Goal: Information Seeking & Learning: Learn about a topic

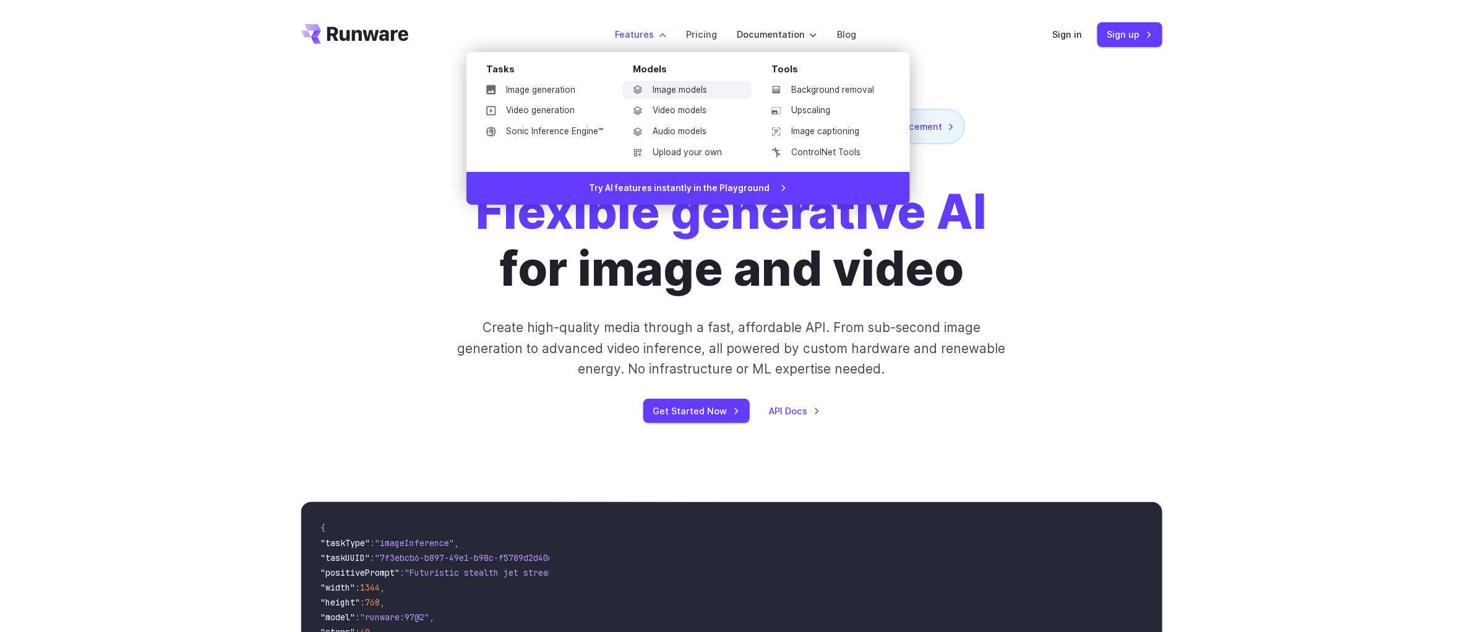
click at [689, 87] on link "Image models" at bounding box center [687, 90] width 129 height 19
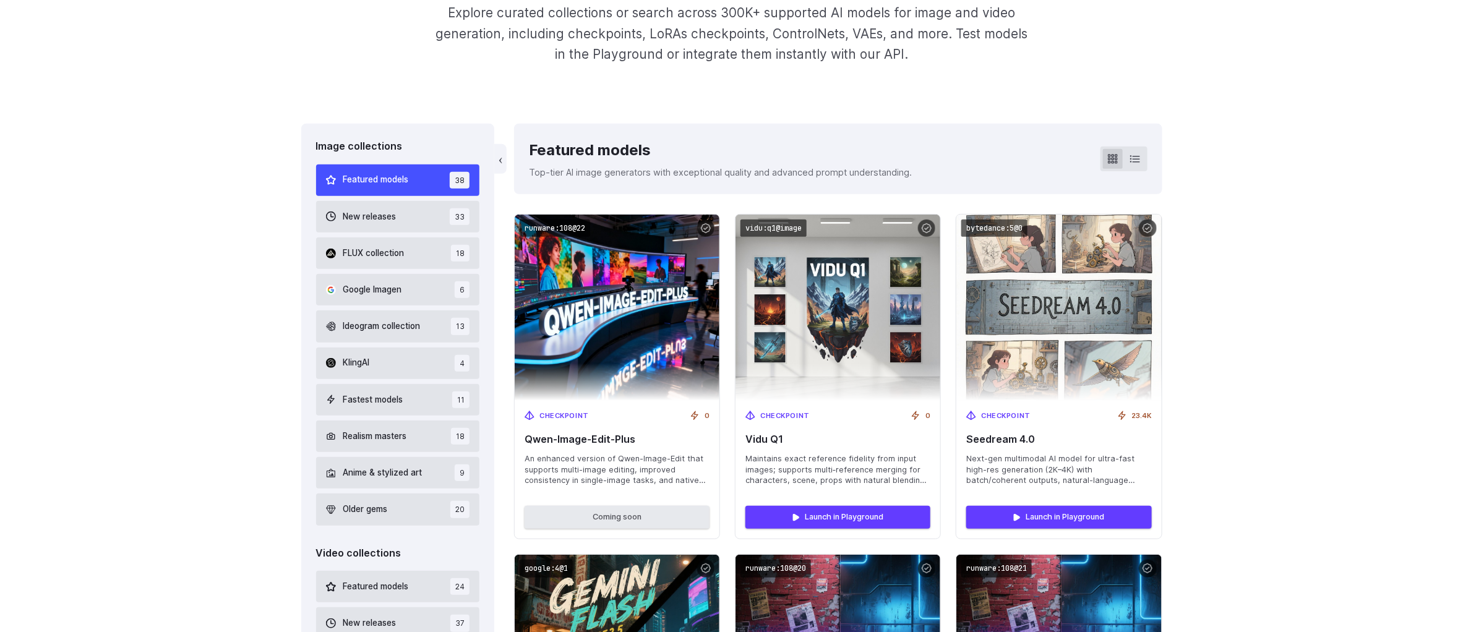
scroll to position [271, 0]
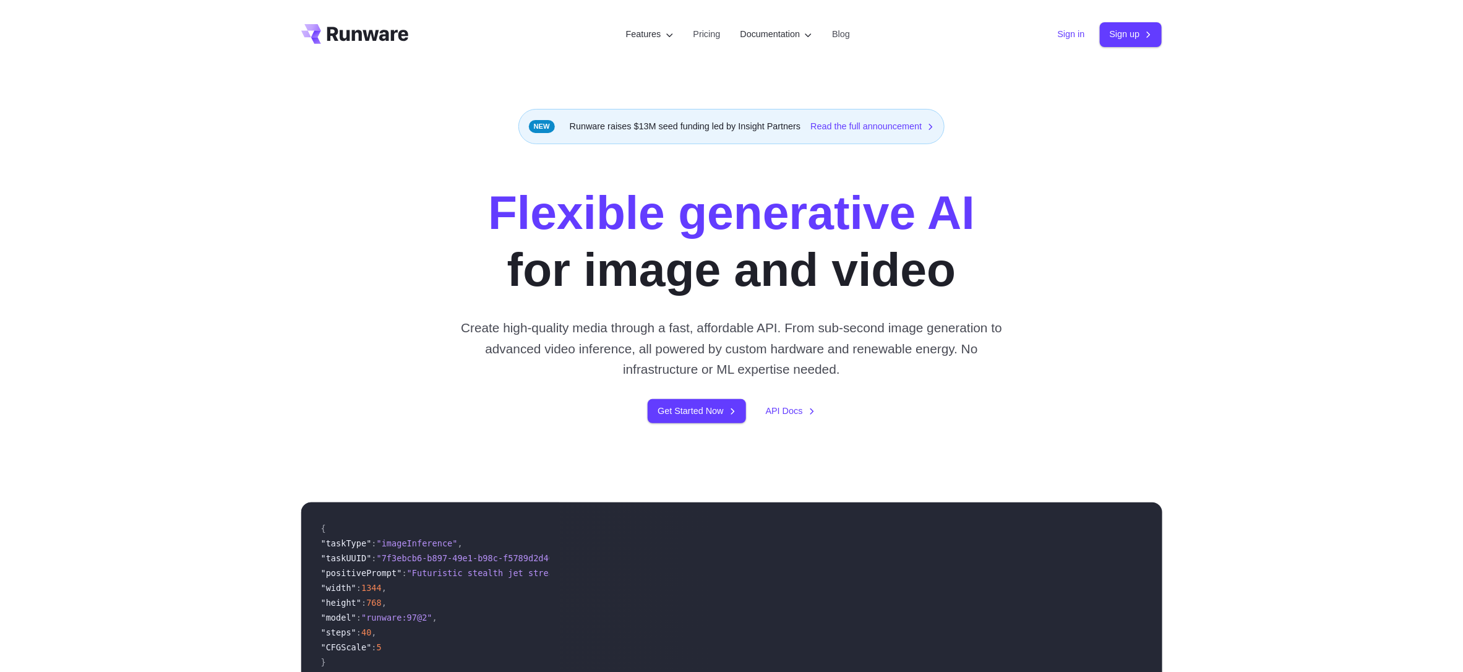
click at [1058, 31] on link "Sign in" at bounding box center [1071, 34] width 27 height 14
